Goal: Task Accomplishment & Management: Manage account settings

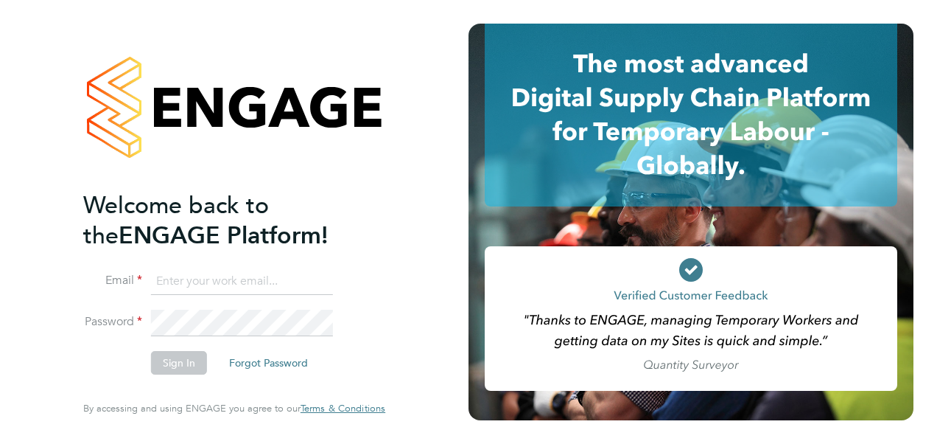
click at [259, 287] on input at bounding box center [242, 281] width 182 height 27
click at [272, 277] on input "katie.macpherson1@sky.com" at bounding box center [242, 281] width 182 height 27
drag, startPoint x: 321, startPoint y: 282, endPoint x: -130, endPoint y: 286, distance: 451.8
click at [0, 286] on html "Welcome back to the ENGAGE Platform! Email katie.macpherson1@sky.com Password S…" at bounding box center [468, 222] width 937 height 444
type input "katie.macpherson@hays.com"
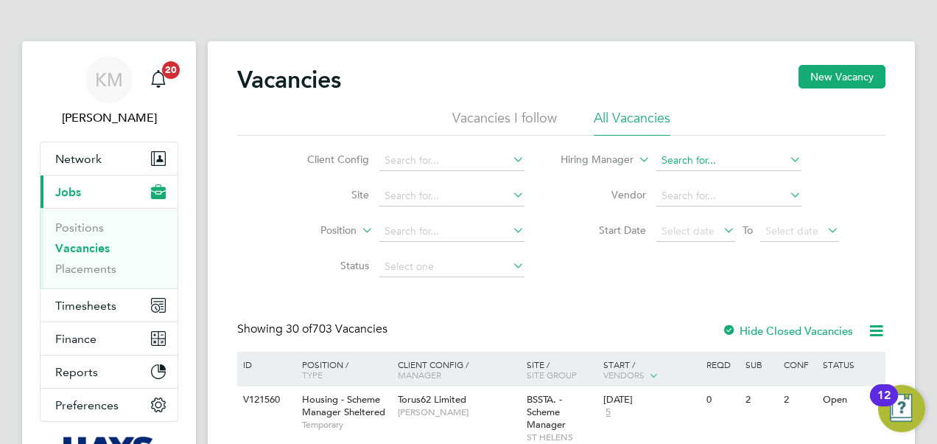
click at [675, 158] on input at bounding box center [729, 160] width 145 height 21
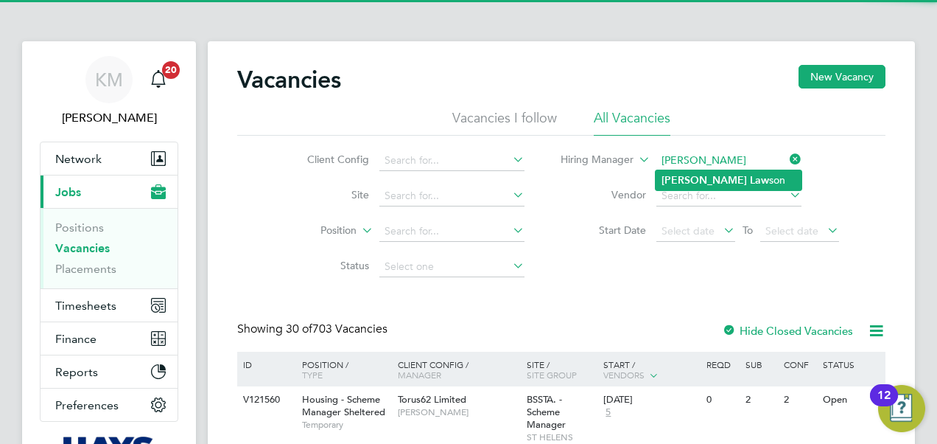
click at [750, 177] on b "Law" at bounding box center [759, 180] width 19 height 13
type input "Scott Lawson"
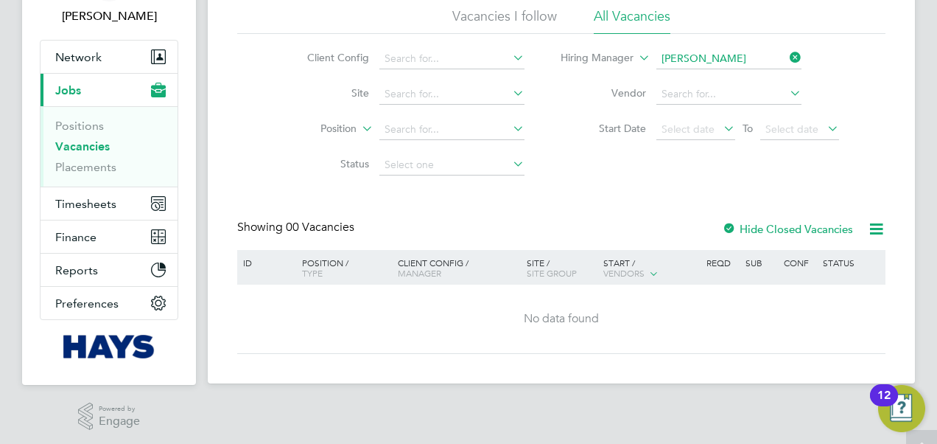
scroll to position [104, 0]
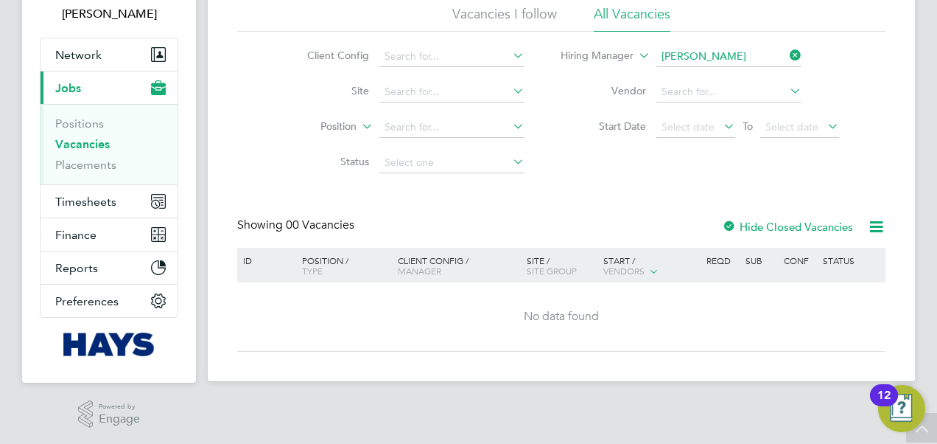
click at [87, 140] on link "Vacancies" at bounding box center [82, 144] width 55 height 14
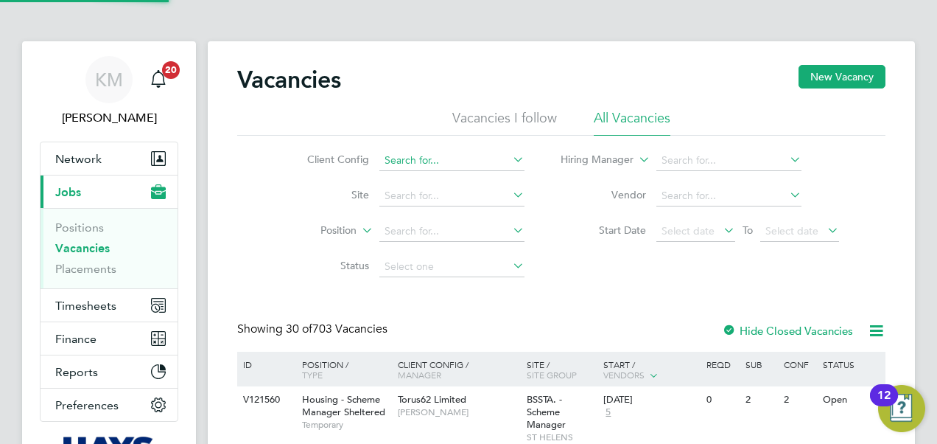
click at [460, 159] on input at bounding box center [452, 160] width 145 height 21
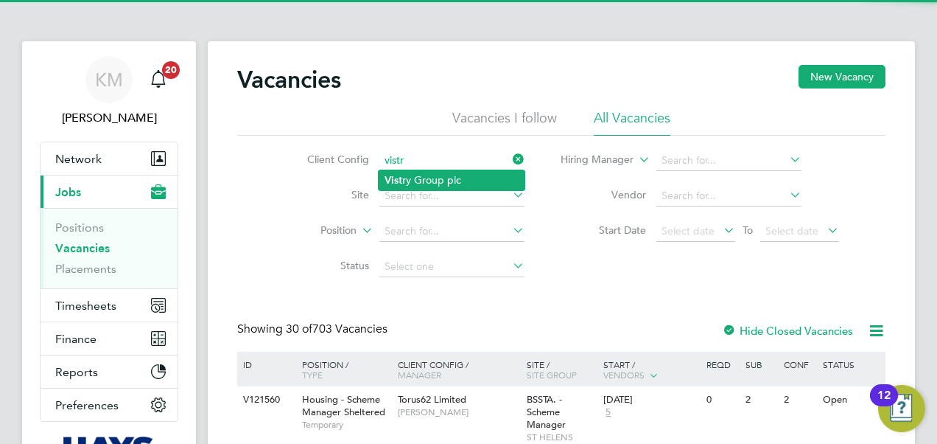
click at [429, 180] on li "Vistr y Group plc" at bounding box center [452, 180] width 146 height 20
type input "Vistry Group plc"
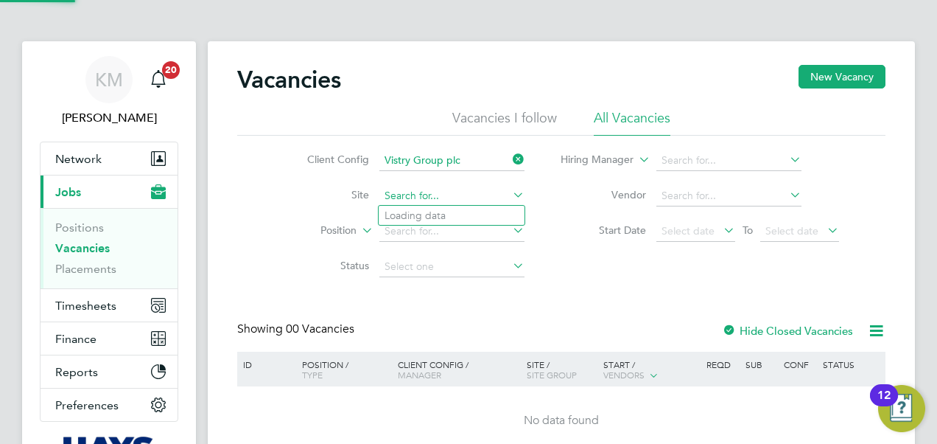
click at [435, 192] on input at bounding box center [452, 196] width 145 height 21
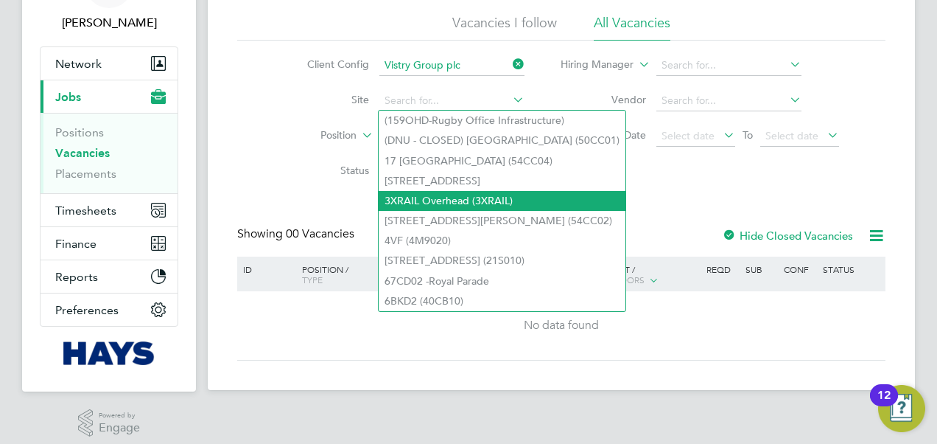
scroll to position [104, 0]
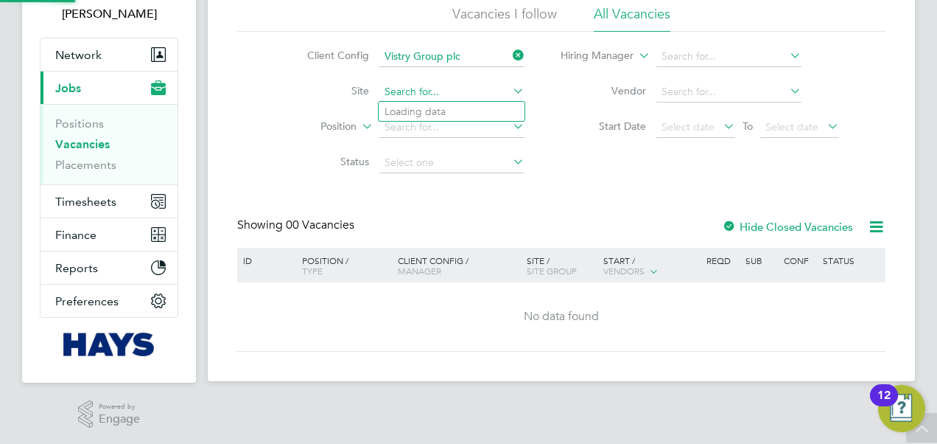
click at [394, 94] on input at bounding box center [452, 92] width 145 height 21
click at [403, 126] on li "Tav istock (The Tors) P2" at bounding box center [452, 131] width 146 height 20
type input "Tavistock (The Tors) P2"
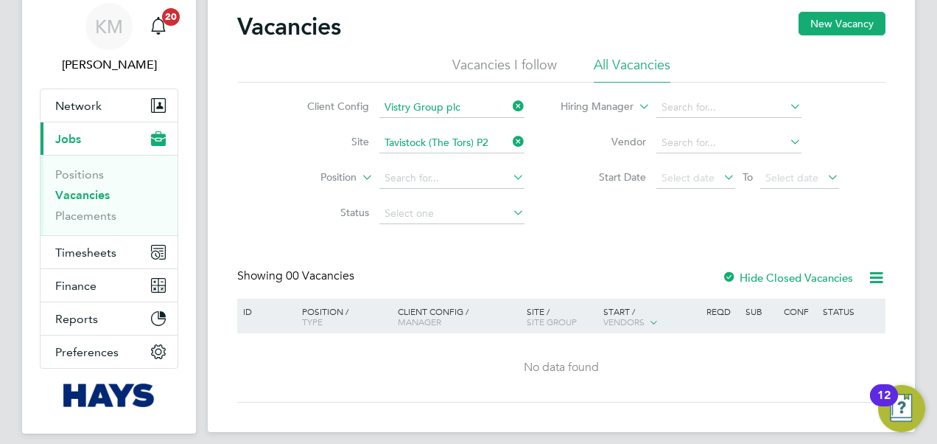
scroll to position [104, 0]
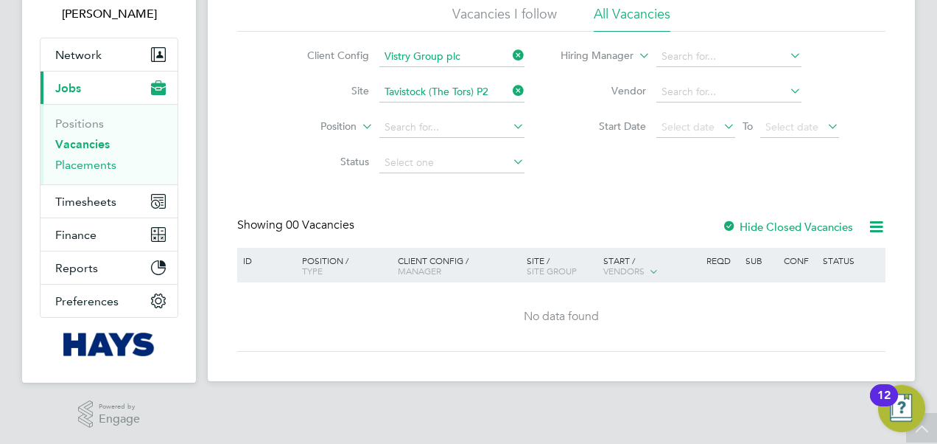
click at [80, 168] on link "Placements" at bounding box center [85, 165] width 61 height 14
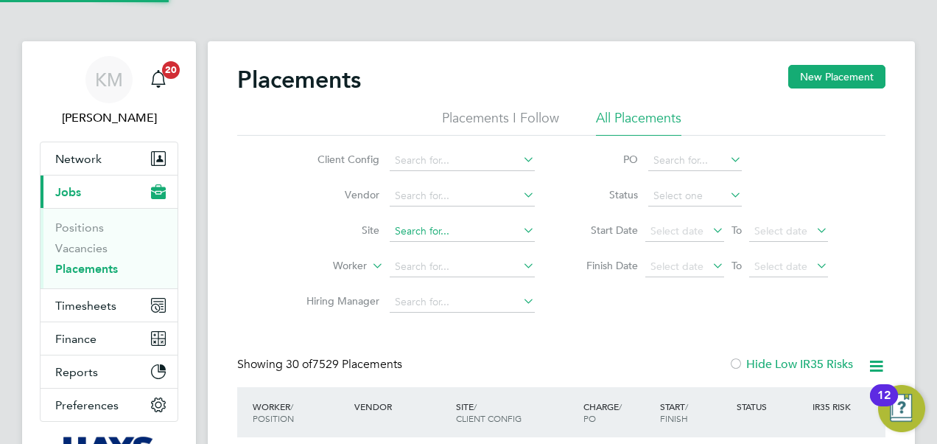
click at [411, 232] on input at bounding box center [462, 231] width 145 height 21
click at [457, 248] on li "Tavist ock (The Tors) P2" at bounding box center [477, 251] width 175 height 20
type input "Tavistock (The Tors) P2"
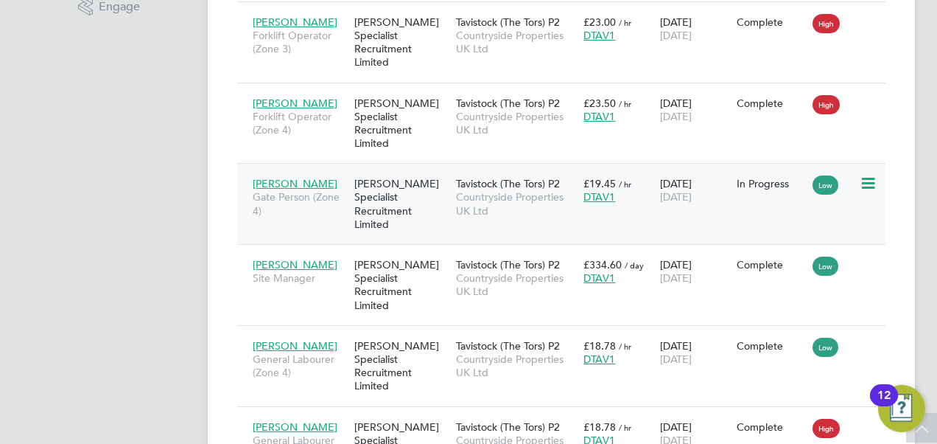
click at [385, 170] on div "[PERSON_NAME] Specialist Recruitment Limited" at bounding box center [402, 204] width 102 height 69
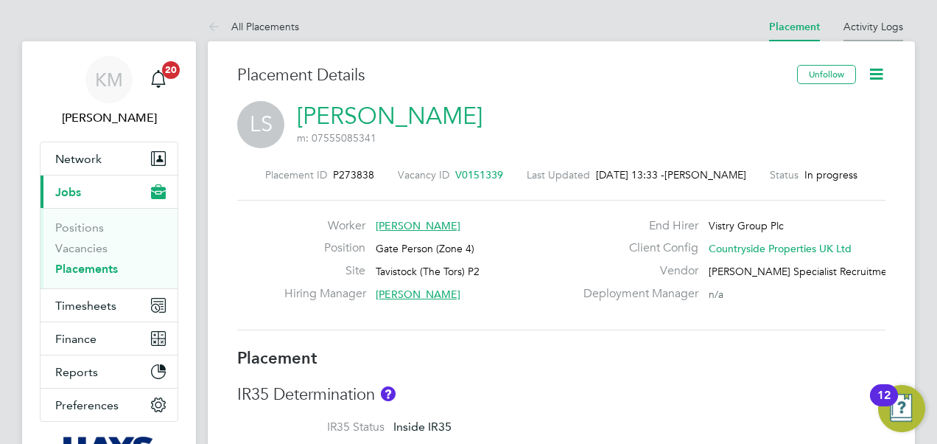
click at [877, 24] on link "Activity Logs" at bounding box center [874, 26] width 60 height 13
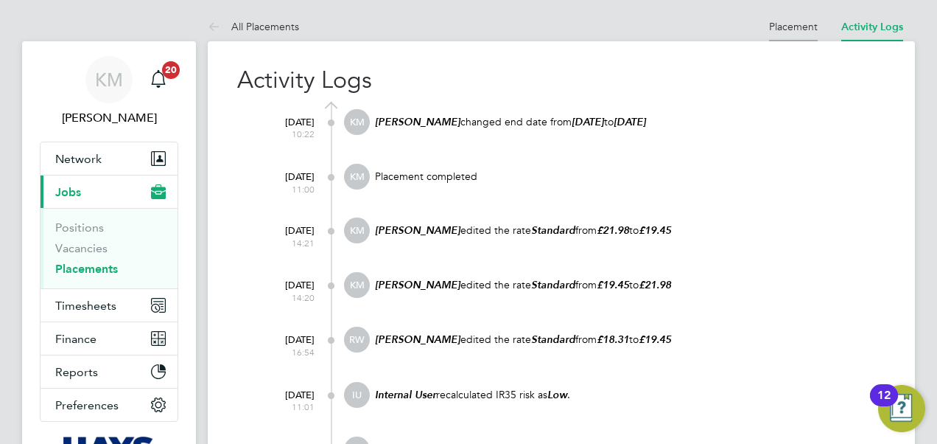
click at [794, 28] on link "Placement" at bounding box center [793, 26] width 49 height 13
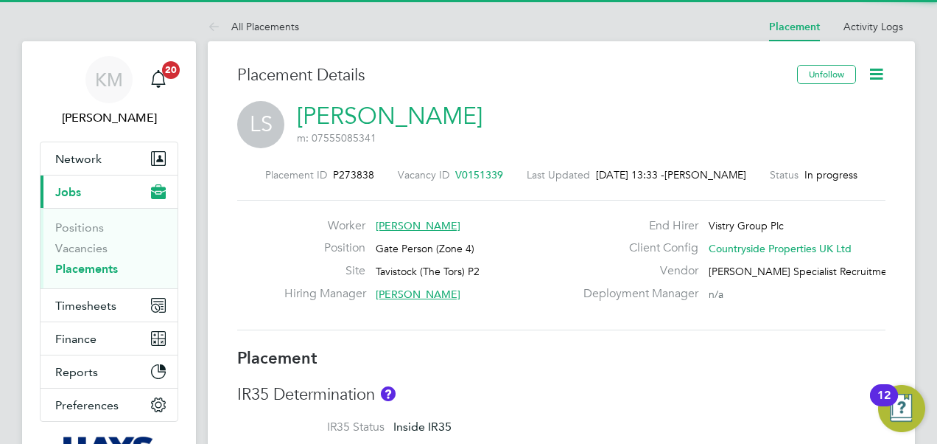
click at [470, 171] on span "V0151339" at bounding box center [479, 174] width 48 height 13
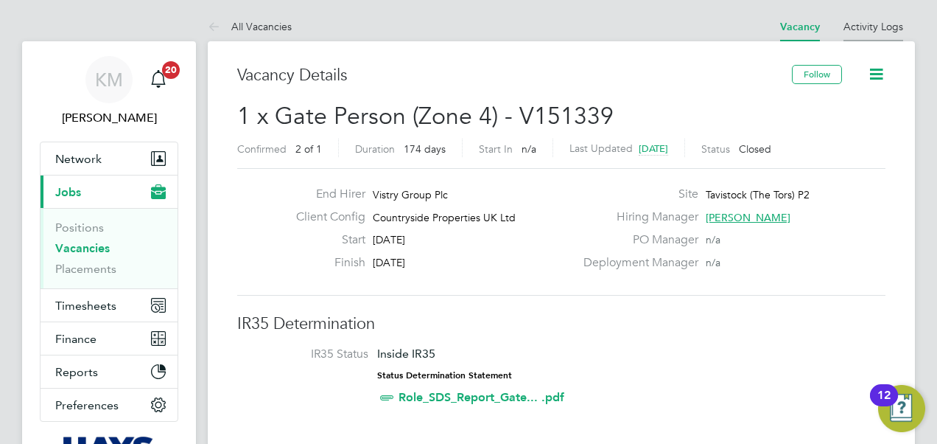
click at [854, 25] on link "Activity Logs" at bounding box center [874, 26] width 60 height 13
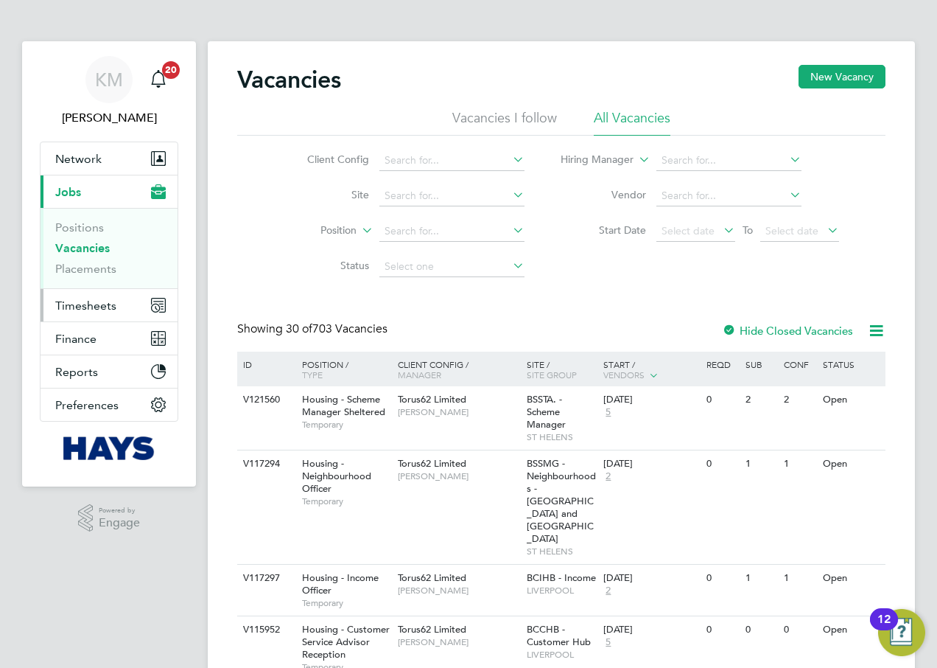
click at [80, 302] on span "Timesheets" at bounding box center [85, 305] width 61 height 14
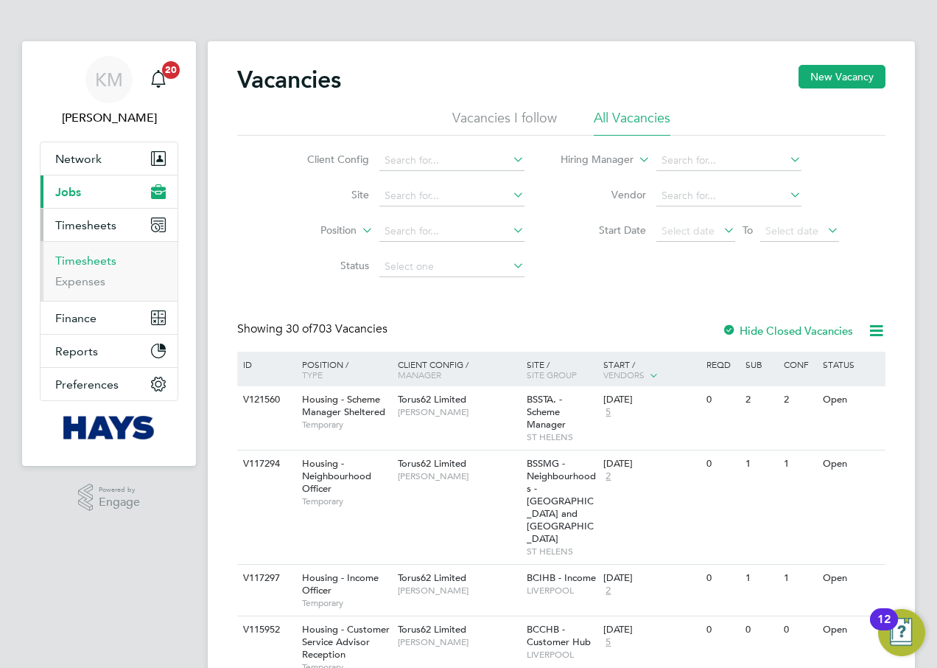
click at [82, 259] on link "Timesheets" at bounding box center [85, 261] width 61 height 14
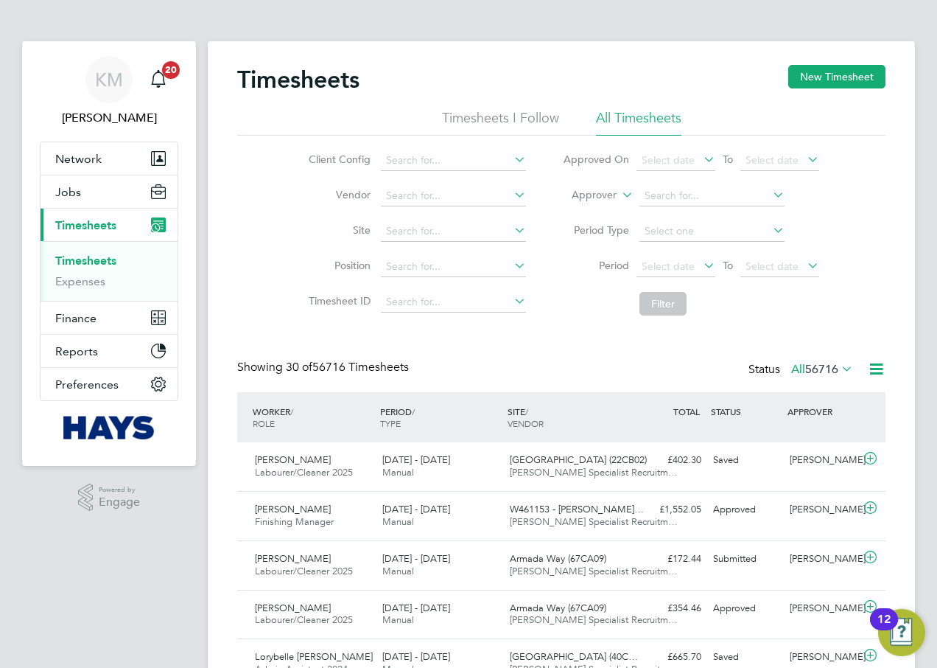
click at [619, 195] on icon at bounding box center [619, 190] width 0 height 13
click at [592, 210] on li "Worker" at bounding box center [580, 212] width 73 height 19
click at [667, 194] on input at bounding box center [712, 196] width 145 height 21
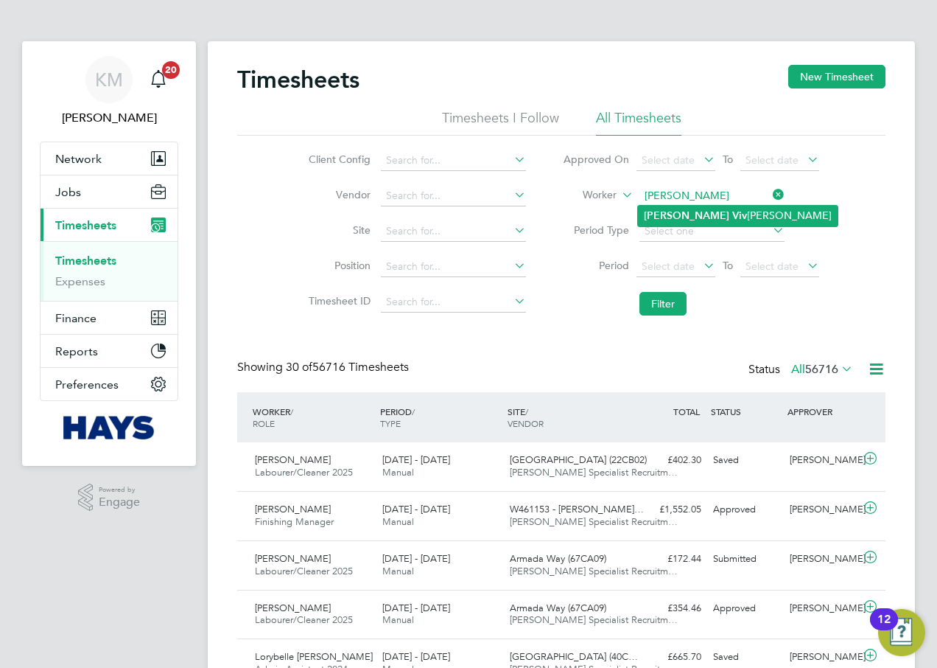
click at [733, 214] on b "Viv" at bounding box center [740, 215] width 15 height 13
type input "[PERSON_NAME]"
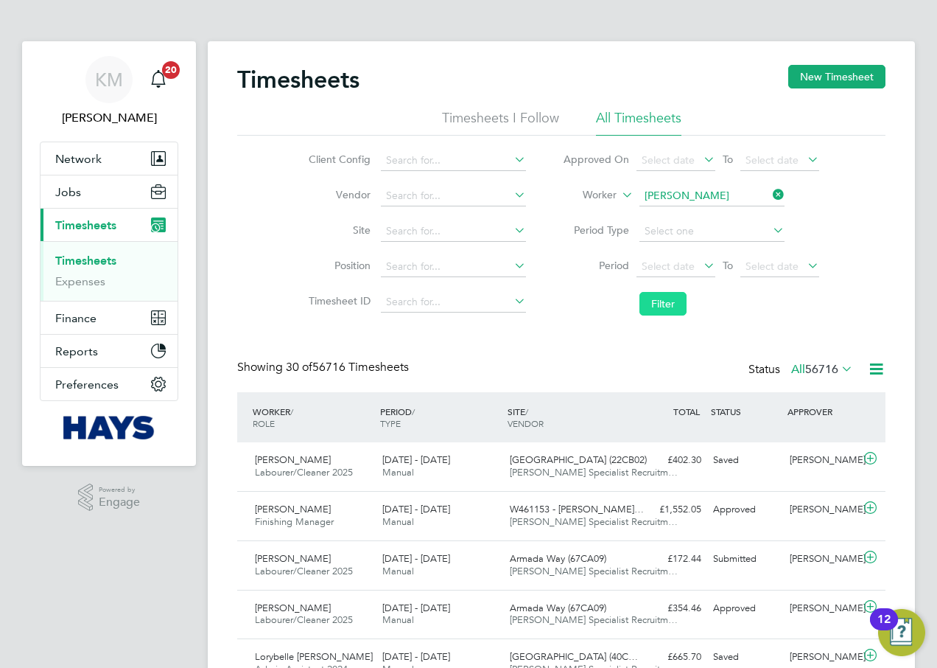
click at [666, 302] on button "Filter" at bounding box center [663, 304] width 47 height 24
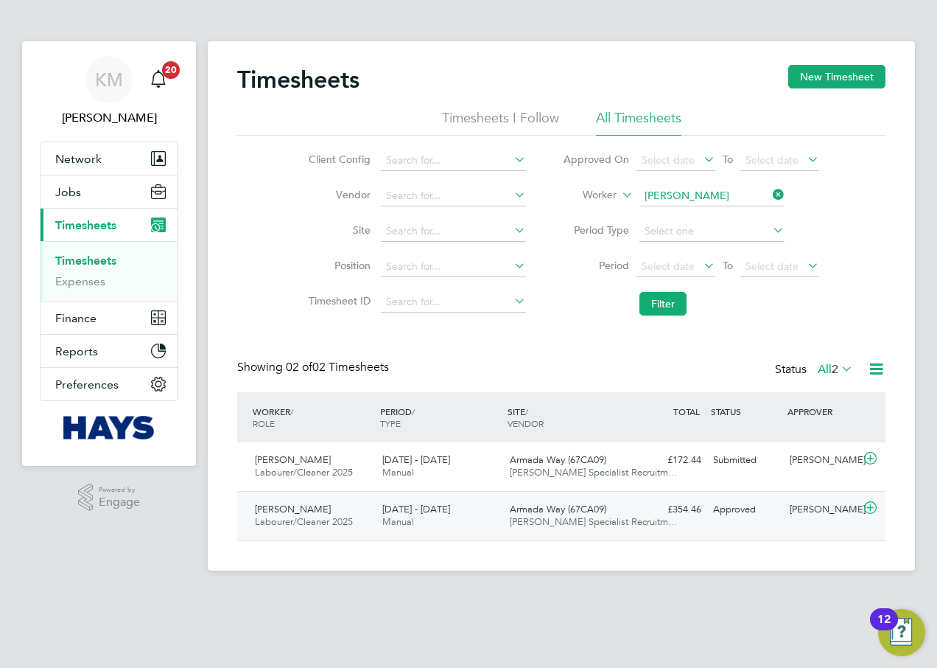
click at [411, 513] on span "[DATE] - [DATE]" at bounding box center [417, 509] width 68 height 13
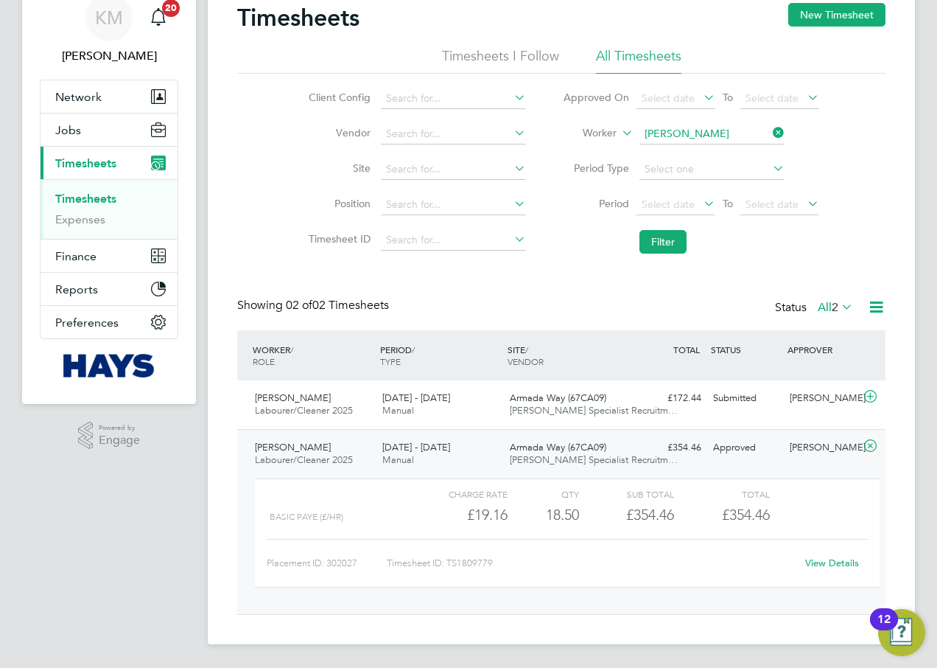
click at [822, 566] on link "View Details" at bounding box center [833, 562] width 54 height 13
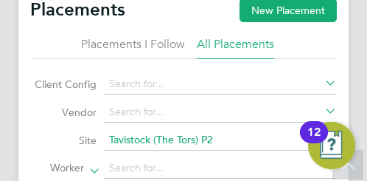
scroll to position [55, 99]
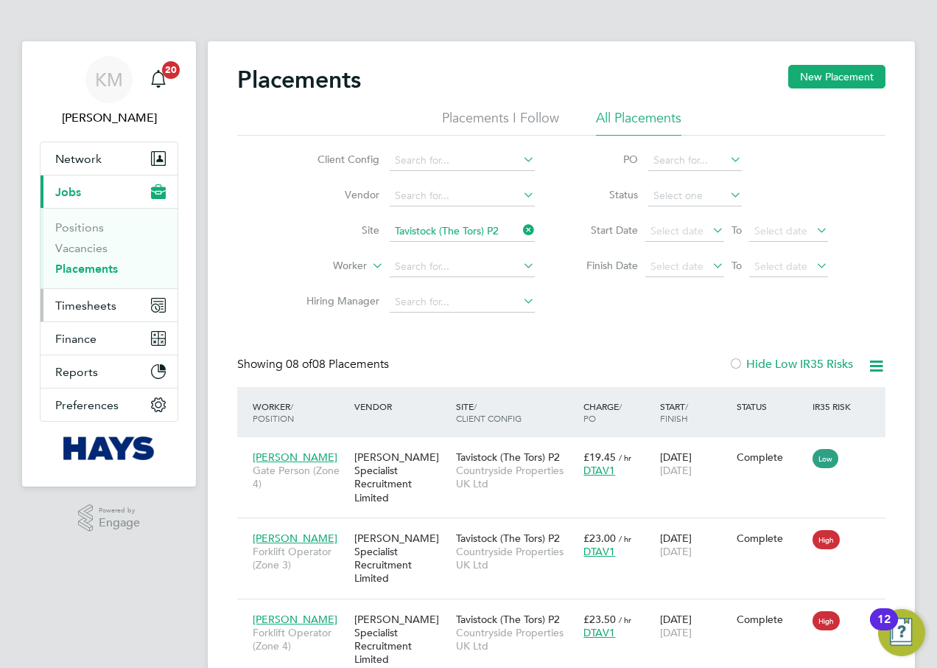
click at [105, 307] on span "Timesheets" at bounding box center [85, 305] width 61 height 14
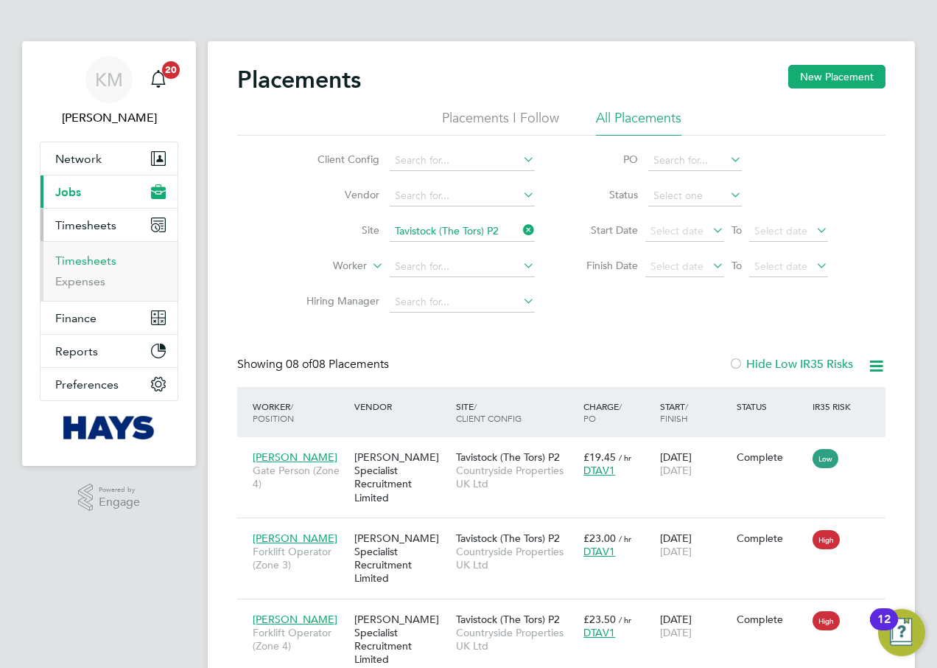
click at [94, 260] on link "Timesheets" at bounding box center [85, 261] width 61 height 14
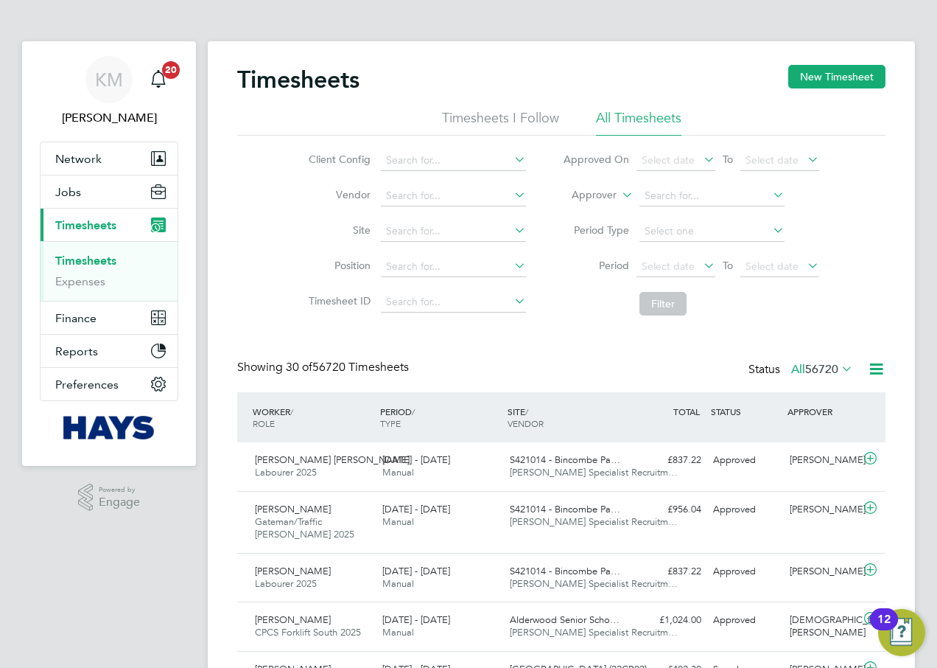
click at [619, 193] on icon at bounding box center [619, 190] width 0 height 13
drag, startPoint x: 613, startPoint y: 209, endPoint x: 627, endPoint y: 203, distance: 15.5
click at [612, 209] on li "Worker" at bounding box center [580, 212] width 73 height 19
click at [650, 200] on input at bounding box center [712, 196] width 145 height 21
click at [711, 287] on li "Laure nce [PERSON_NAME]" at bounding box center [711, 296] width 147 height 20
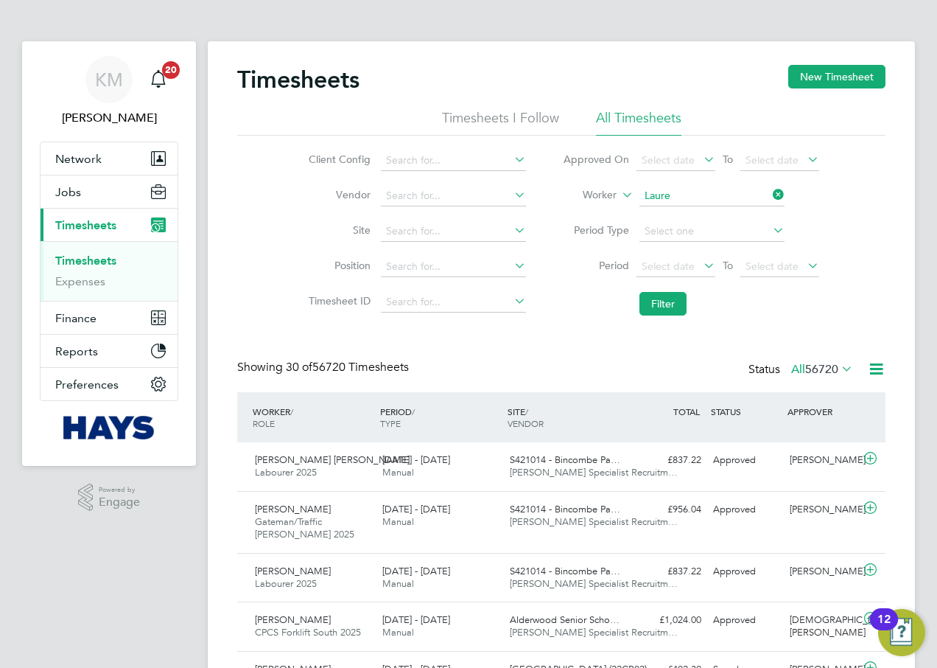
type input "[PERSON_NAME]"
click at [668, 306] on button "Filter" at bounding box center [663, 304] width 47 height 24
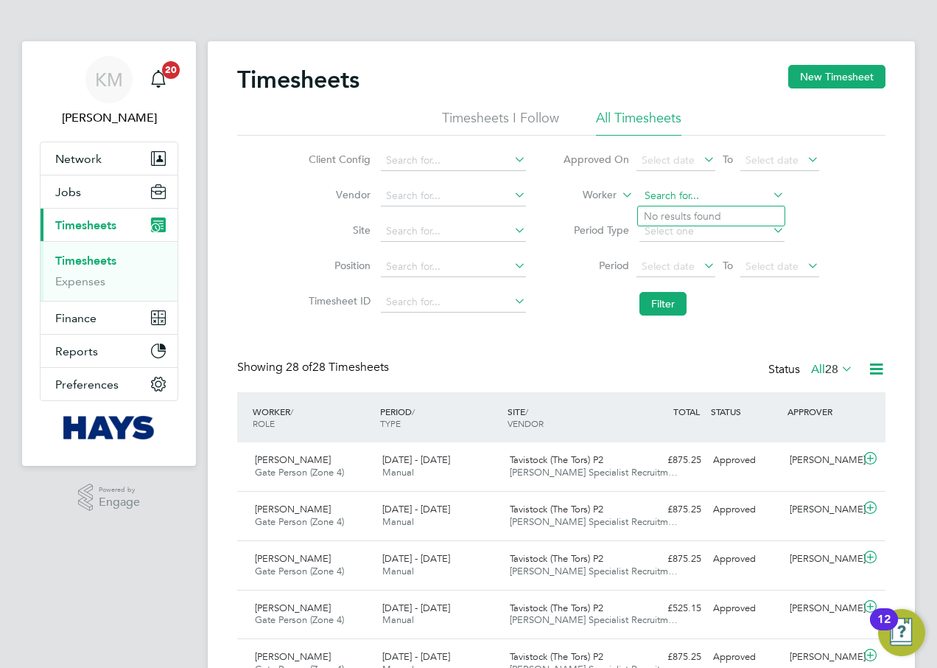
click at [683, 198] on input at bounding box center [712, 196] width 145 height 21
type input "[PERSON_NAME]"
click at [733, 213] on b "Vale" at bounding box center [743, 216] width 21 height 13
click at [667, 301] on button "Filter" at bounding box center [663, 304] width 47 height 24
